Goal: Task Accomplishment & Management: Manage account settings

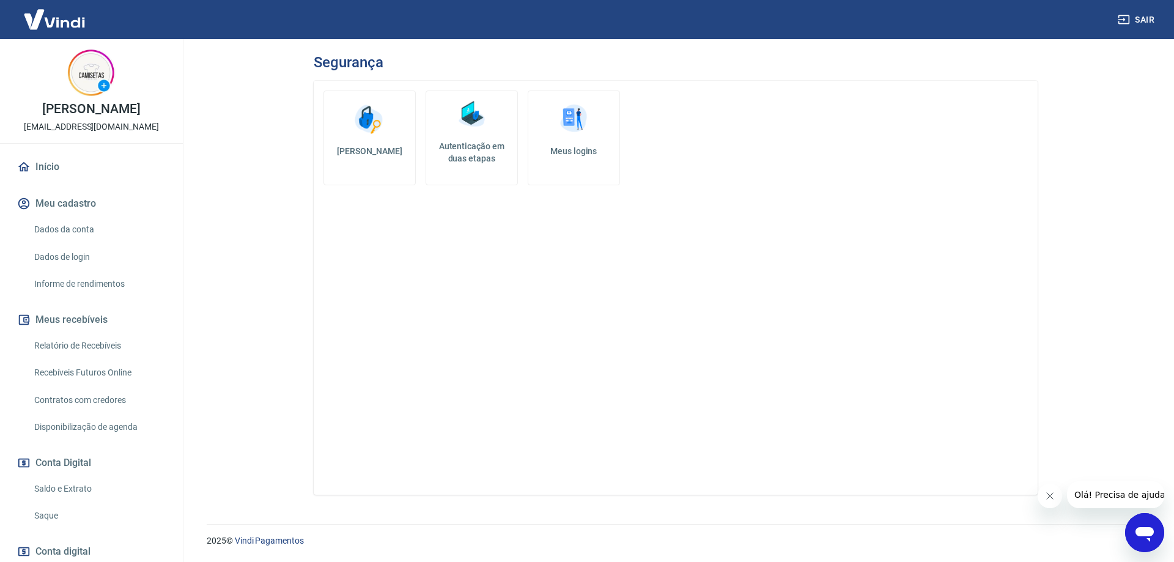
click at [117, 242] on link "Dados da conta" at bounding box center [98, 229] width 139 height 25
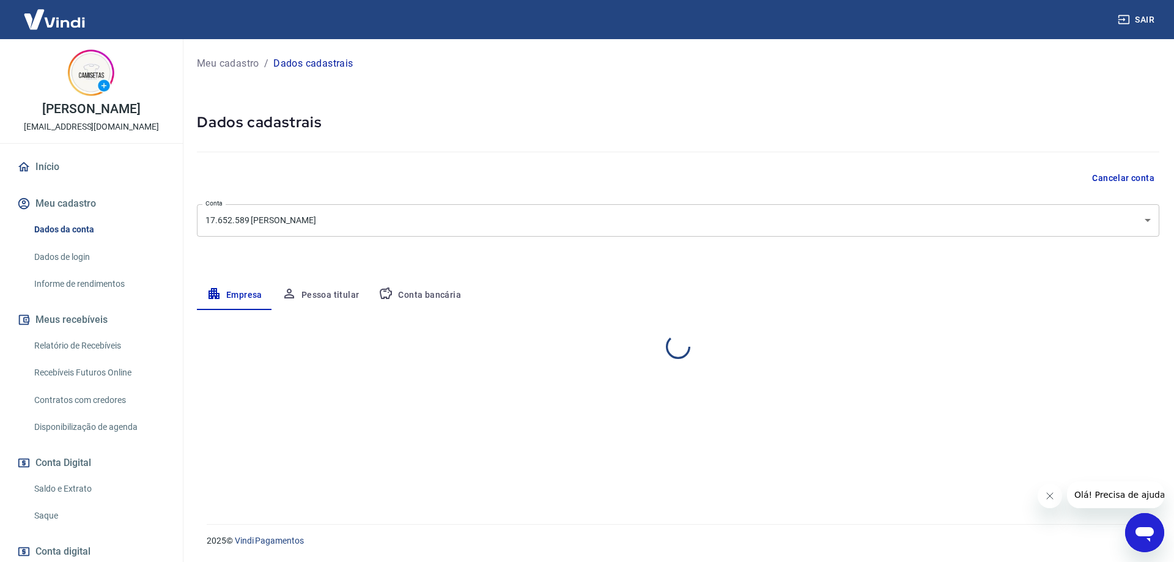
select select "SP"
